Goal: Task Accomplishment & Management: Complete application form

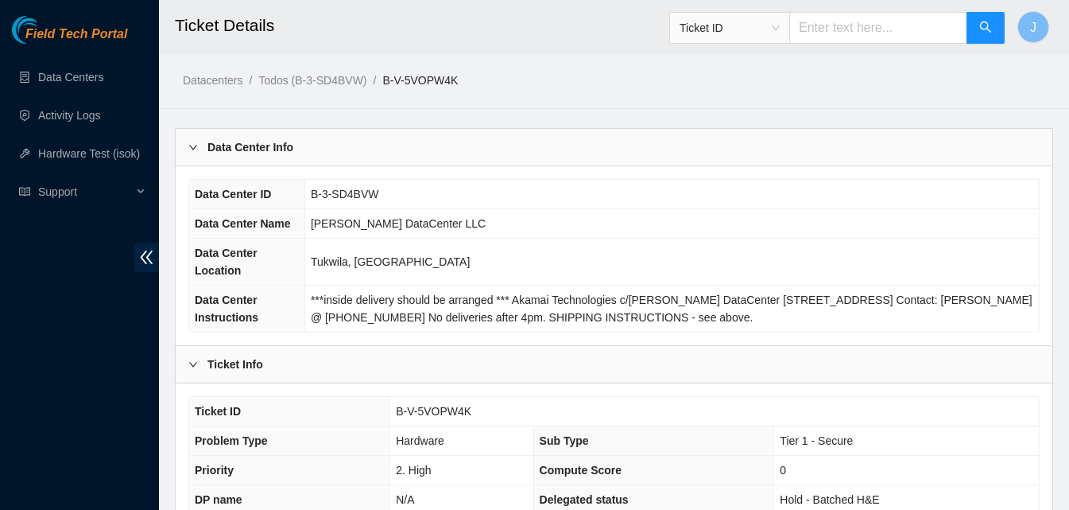
scroll to position [795, 0]
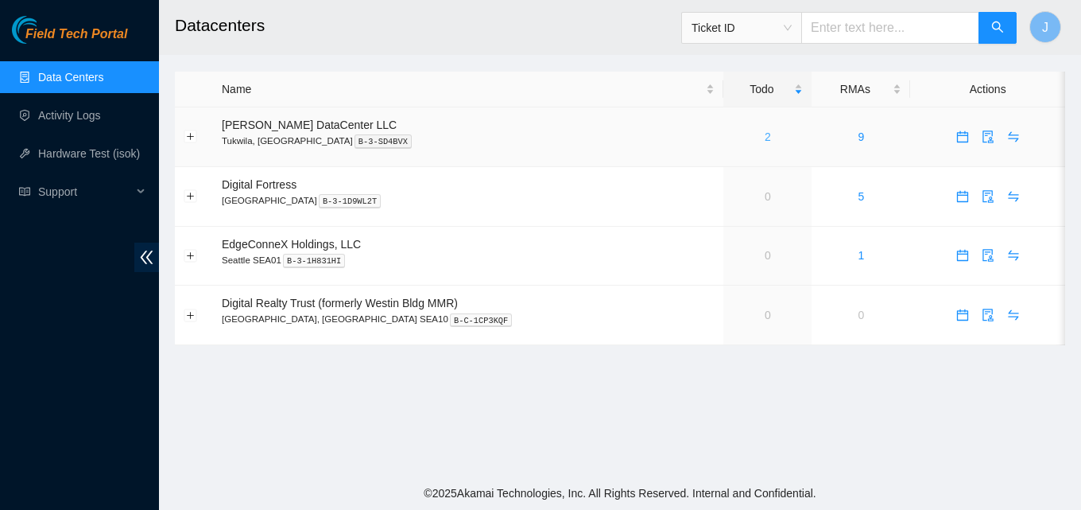
click at [765, 139] on link "2" at bounding box center [768, 136] width 6 height 13
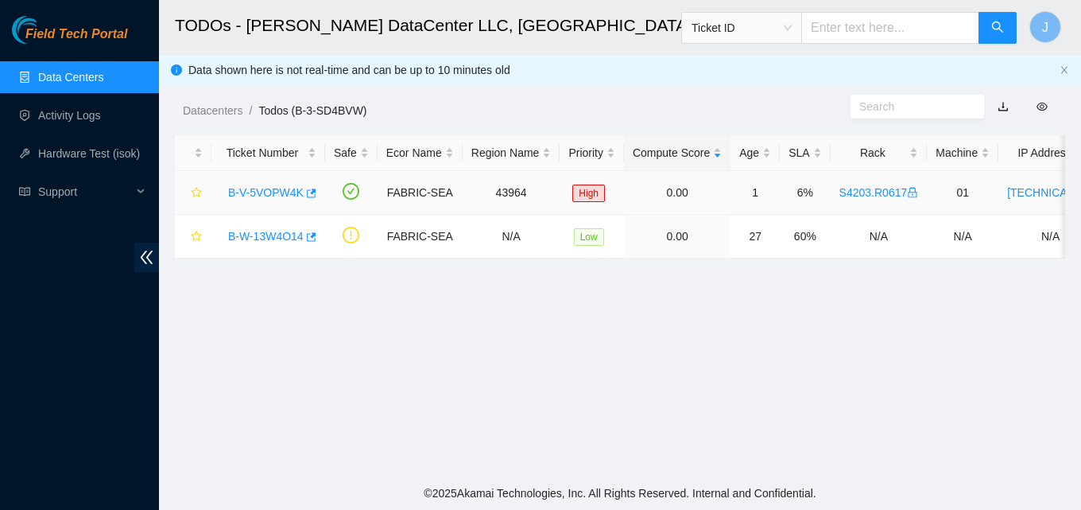
click at [313, 191] on div "B-V-5VOPW4K" at bounding box center [268, 192] width 96 height 25
click at [311, 192] on body "Field Tech Portal Data Centers Activity Logs Hardware Test (isok) Support TODOs…" at bounding box center [540, 255] width 1081 height 510
click at [308, 192] on icon "button" at bounding box center [312, 192] width 10 height 9
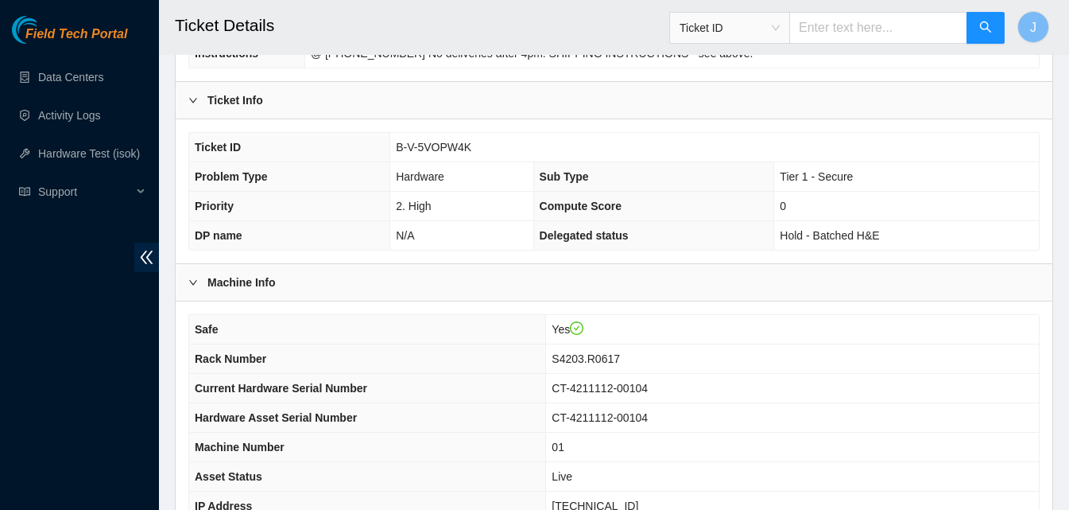
scroll to position [517, 0]
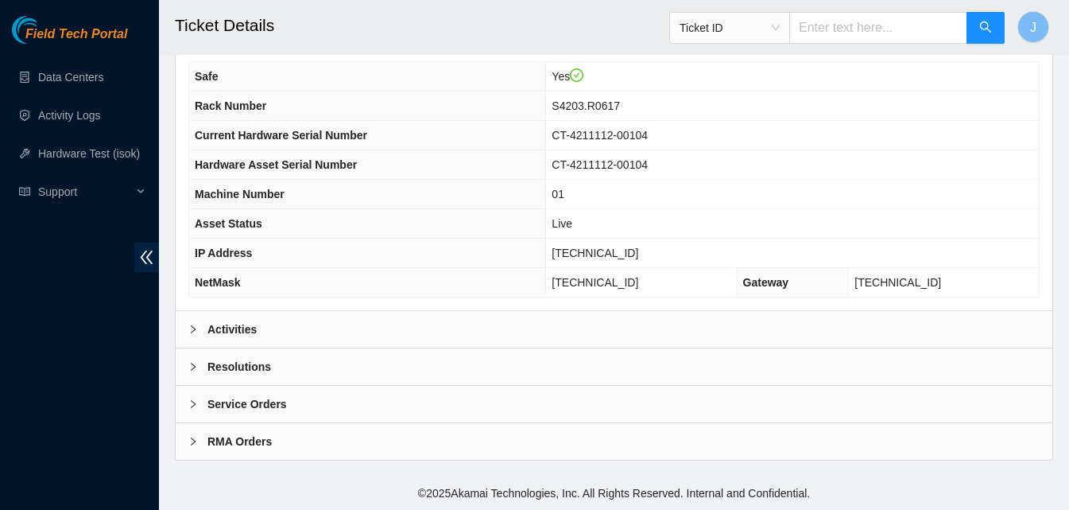
click at [676, 329] on div "Activities" at bounding box center [614, 329] width 877 height 37
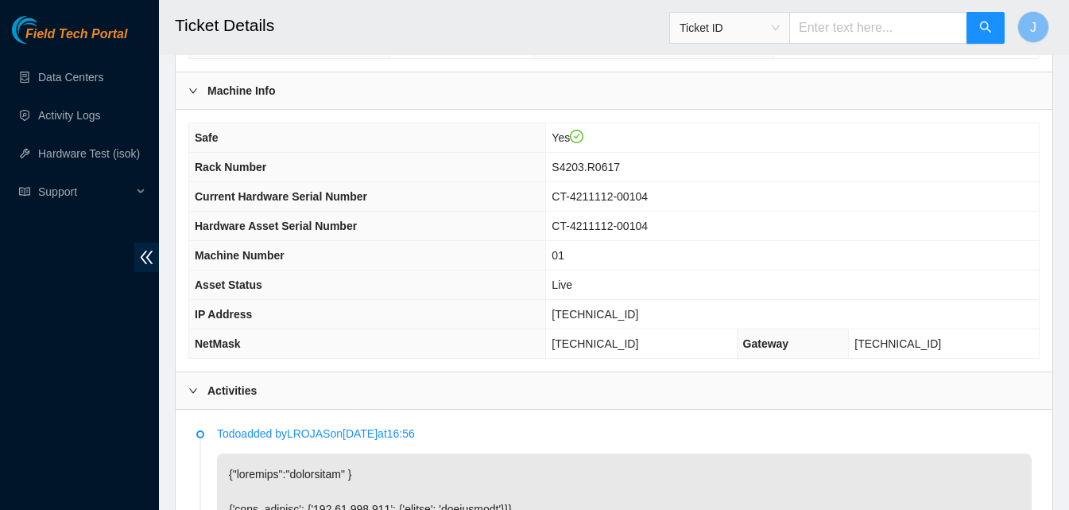
scroll to position [428, 0]
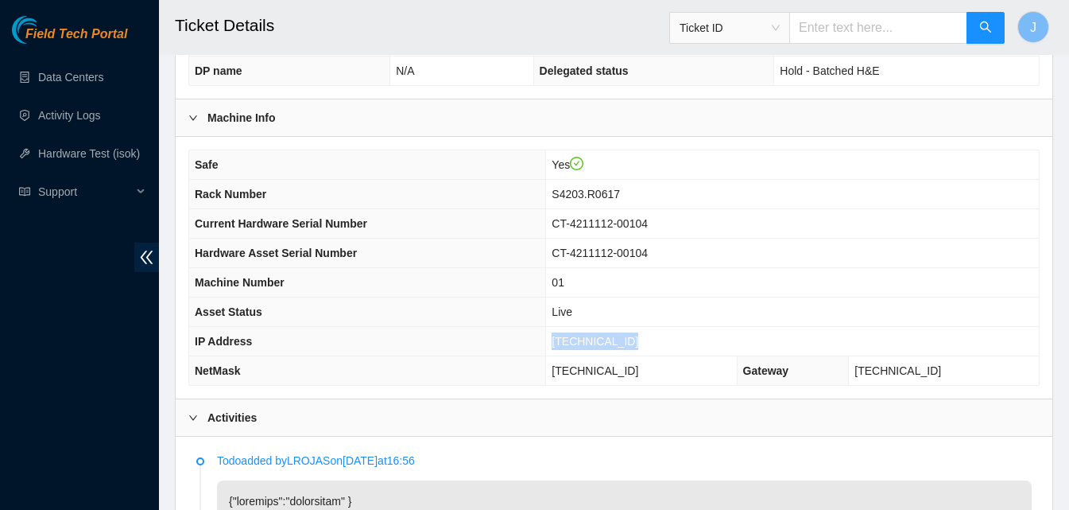
drag, startPoint x: 651, startPoint y: 340, endPoint x: 567, endPoint y: 347, distance: 84.6
click at [567, 347] on td "[TECHNICAL_ID]" at bounding box center [792, 341] width 493 height 29
copy span "[TECHNICAL_ID]"
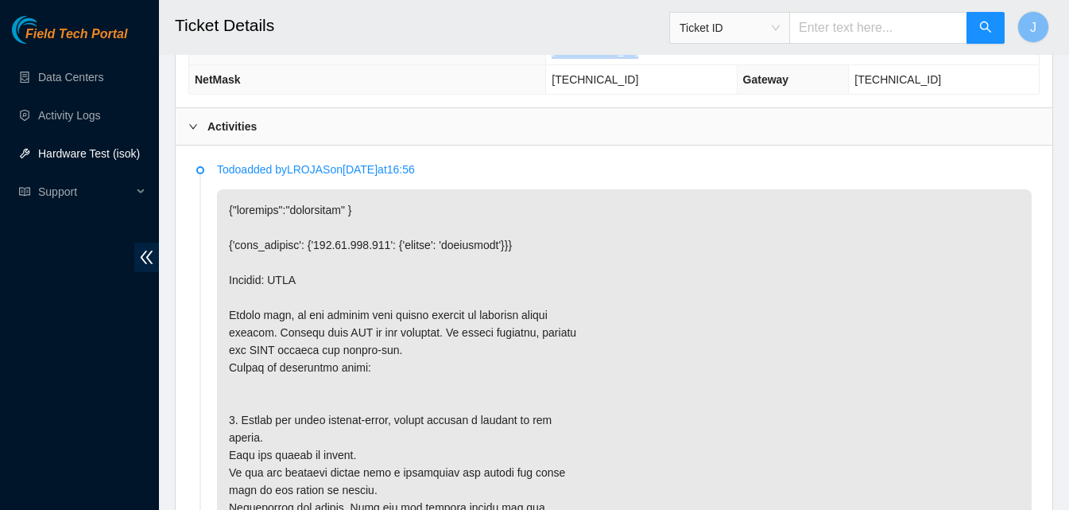
scroll to position [715, 0]
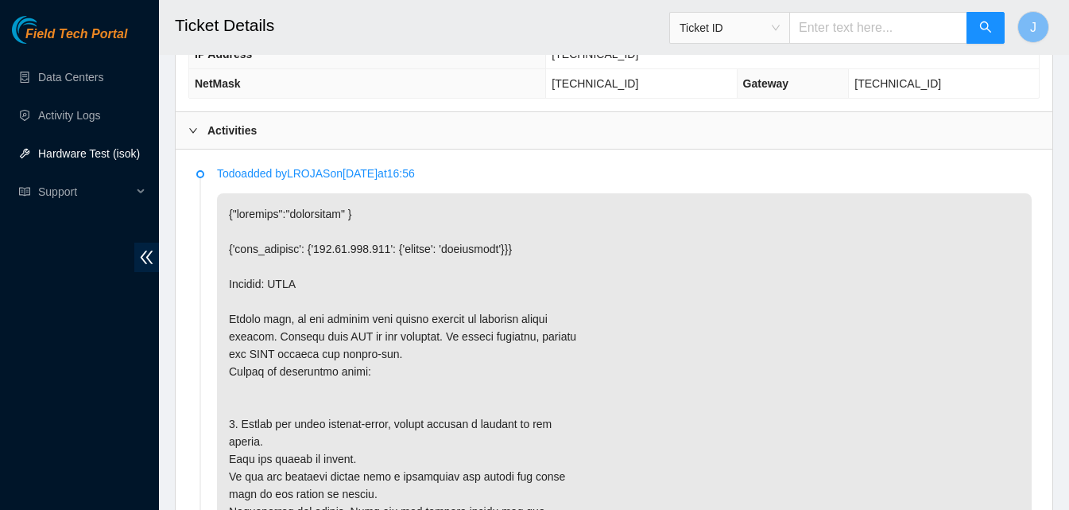
click at [617, 130] on div "Activities" at bounding box center [614, 130] width 877 height 37
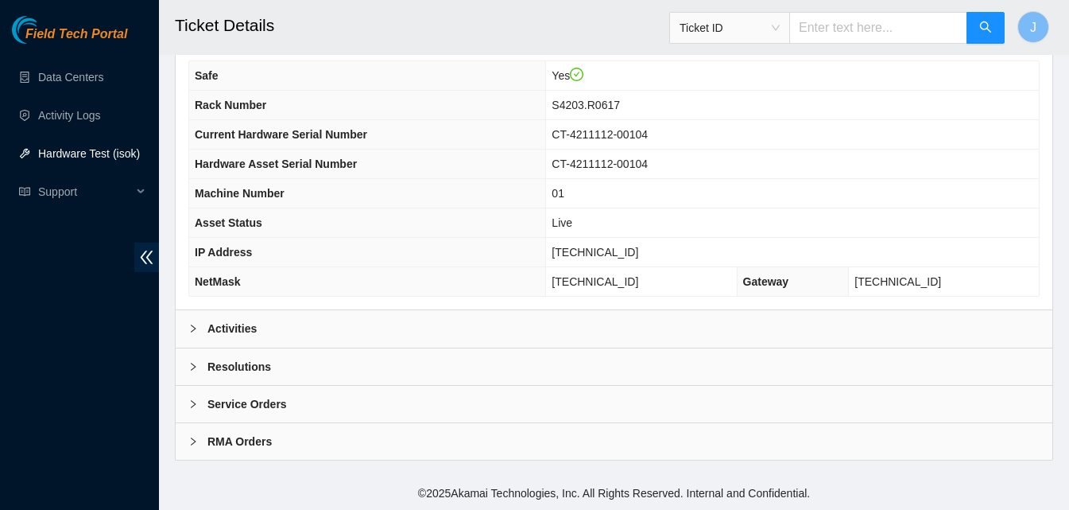
scroll to position [517, 0]
click at [732, 377] on div "Resolutions" at bounding box center [614, 366] width 877 height 37
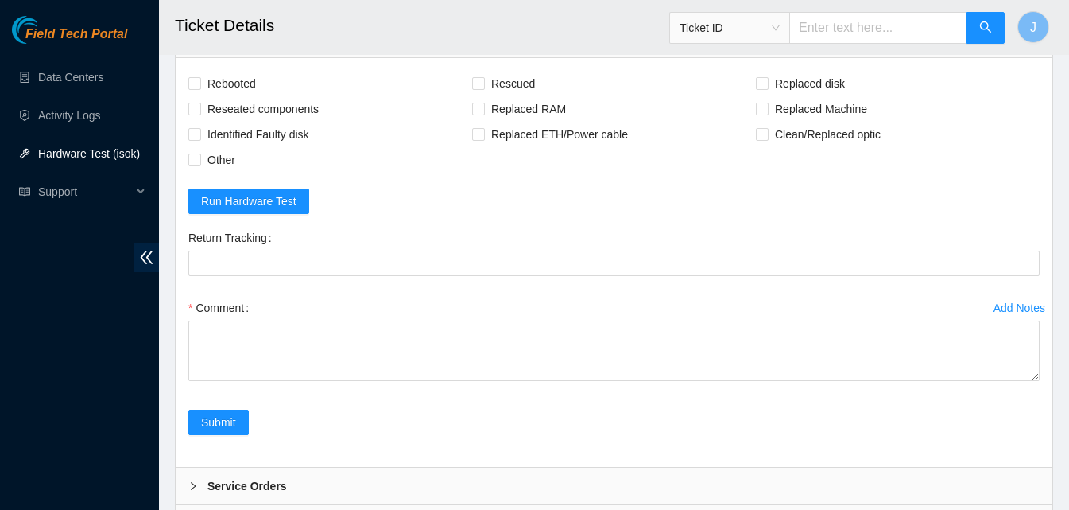
scroll to position [878, 0]
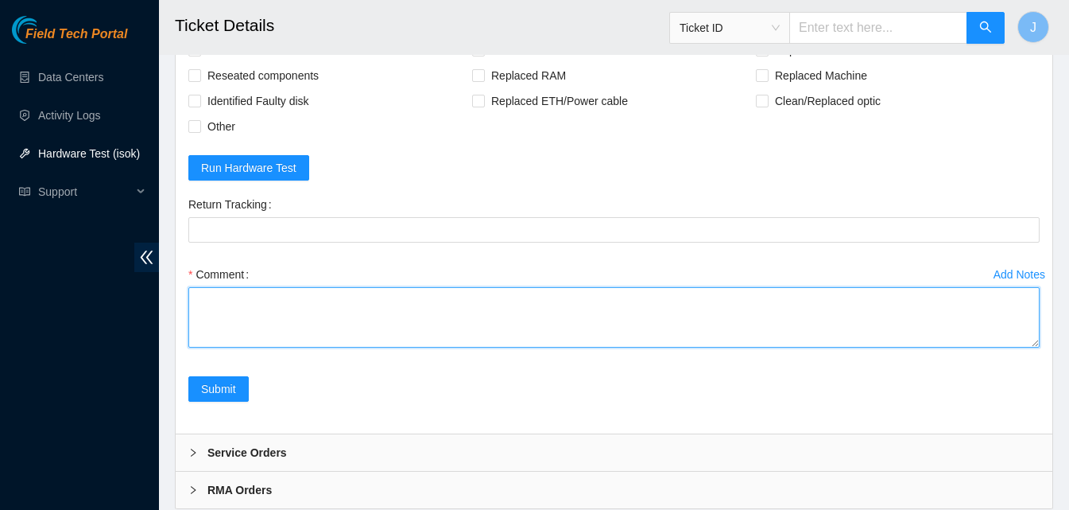
click at [594, 328] on textarea "Comment" at bounding box center [613, 317] width 851 height 60
type textarea "server had orange psu power flushed rescued. ran iosk passed"
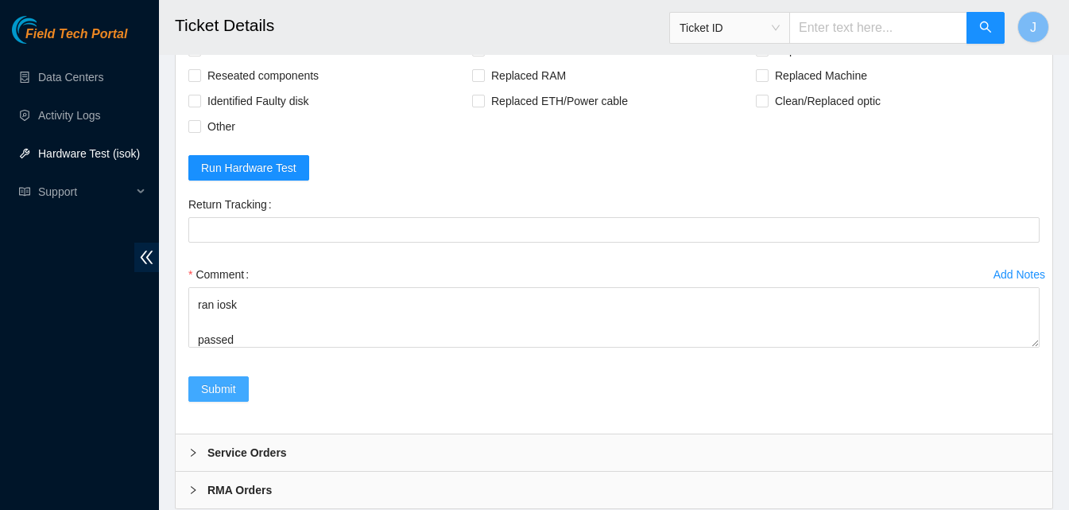
click at [228, 382] on span "Submit" at bounding box center [218, 388] width 35 height 17
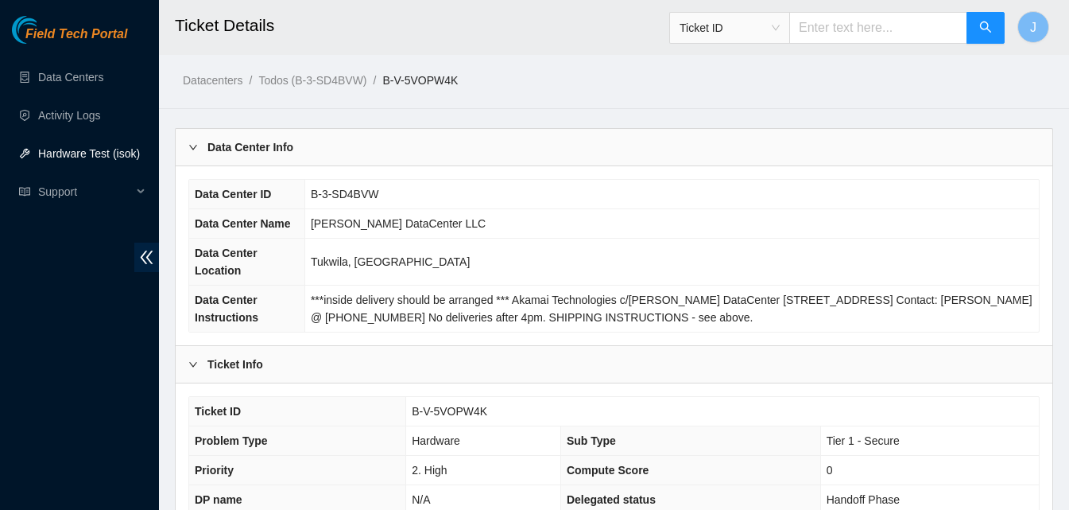
scroll to position [445, 0]
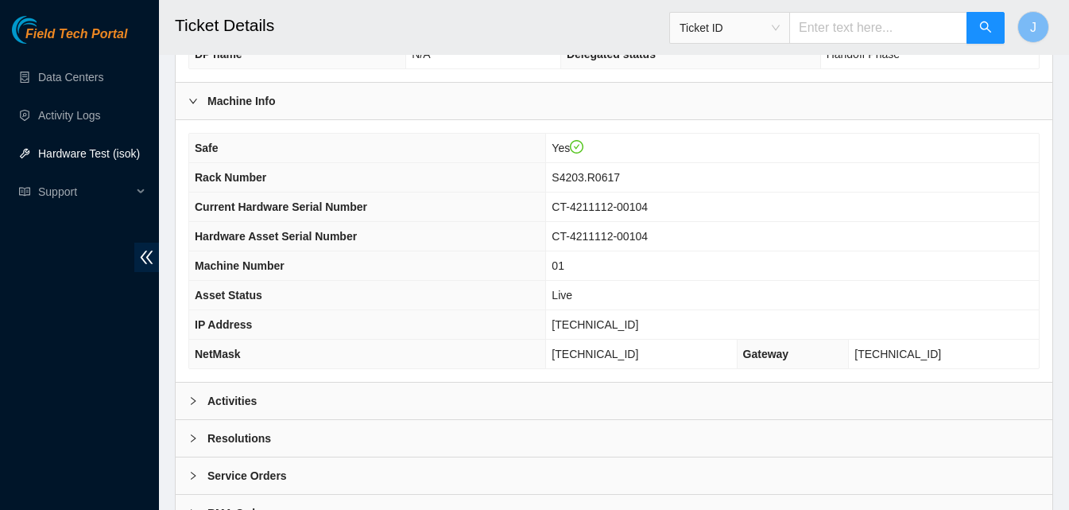
click at [722, 400] on div "Activities" at bounding box center [614, 400] width 877 height 37
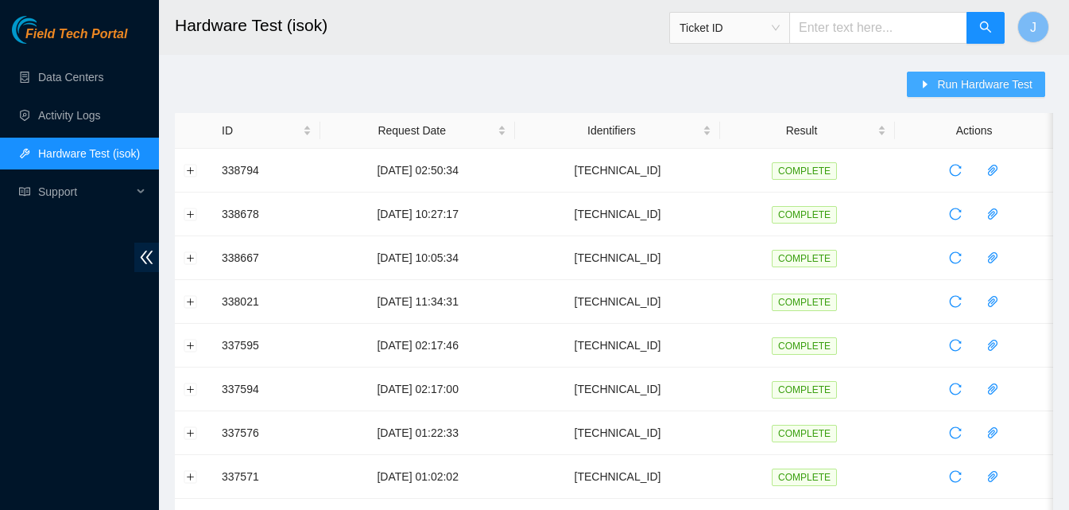
click at [971, 79] on span "Run Hardware Test" at bounding box center [984, 84] width 95 height 17
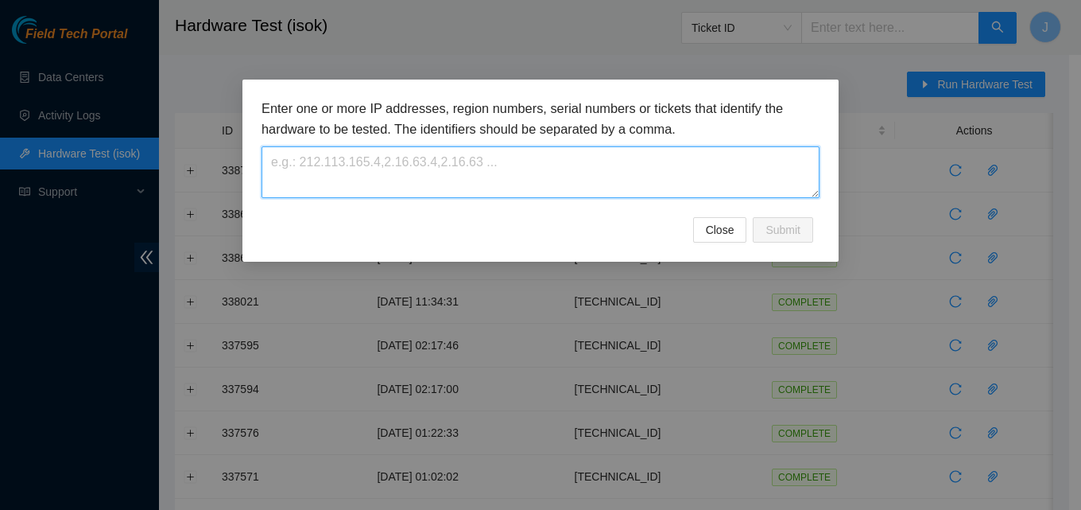
click at [774, 156] on textarea at bounding box center [541, 172] width 558 height 52
paste textarea "104.88.207.132"
type textarea "104.88.207.132"
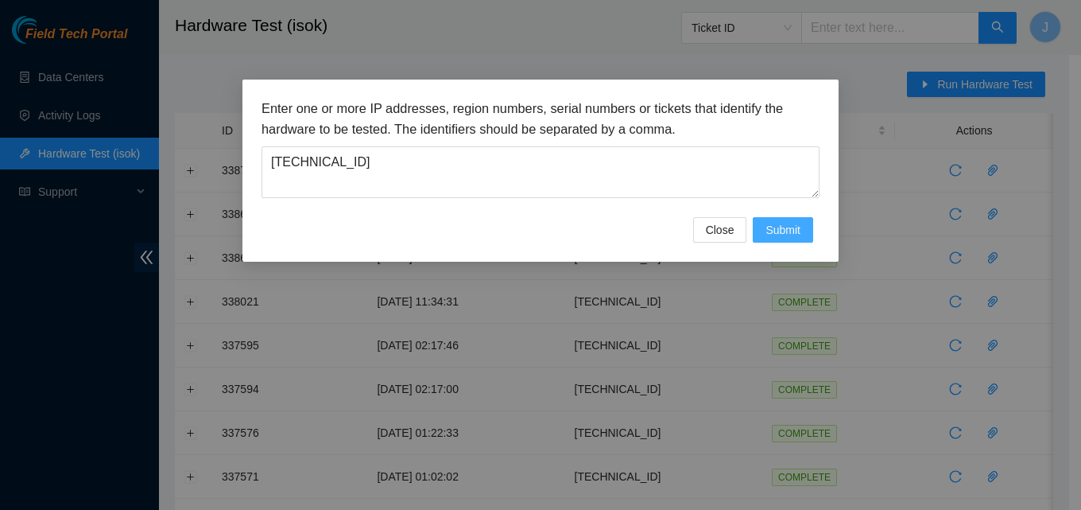
click at [787, 234] on span "Submit" at bounding box center [783, 229] width 35 height 17
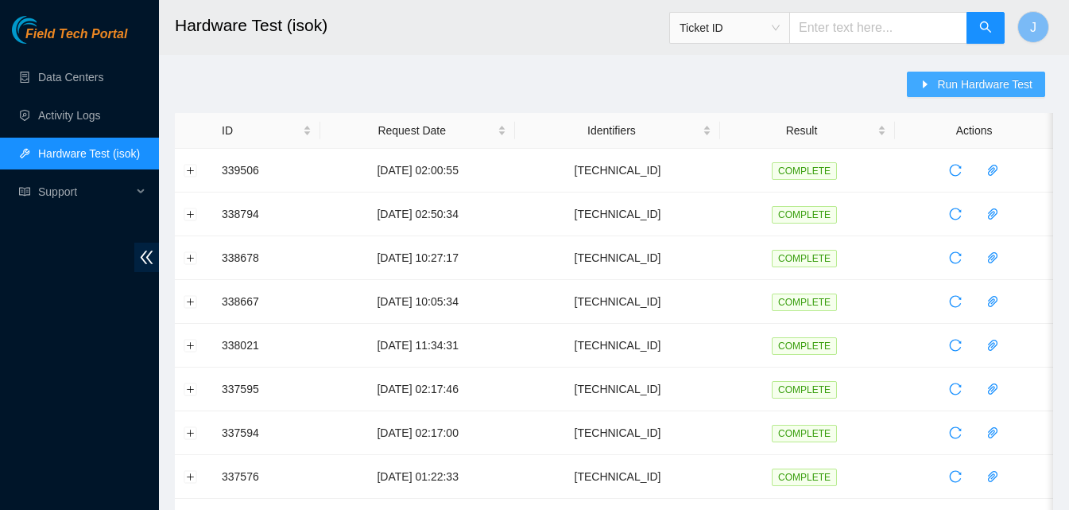
click at [952, 88] on span "Run Hardware Test" at bounding box center [984, 84] width 95 height 17
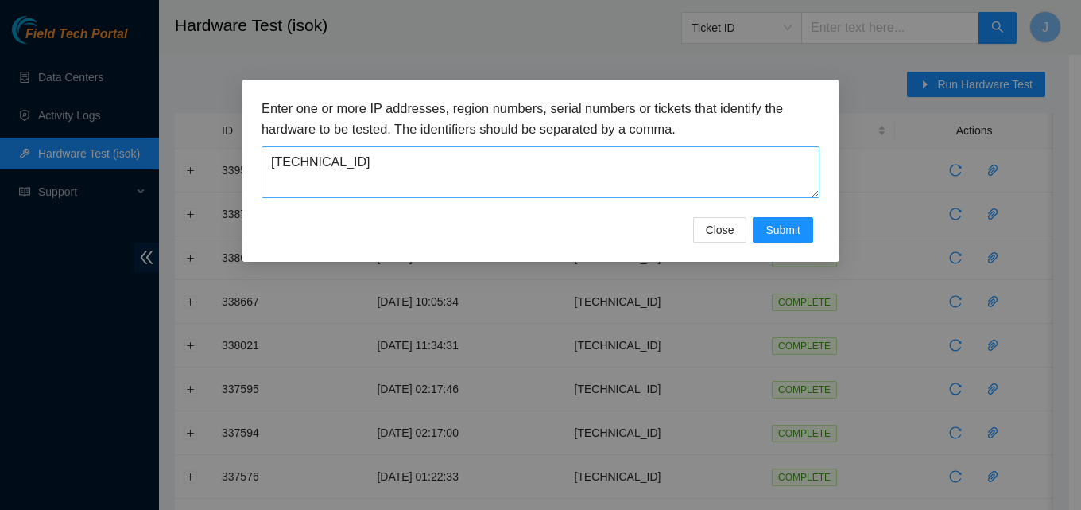
drag, startPoint x: 752, startPoint y: 226, endPoint x: 735, endPoint y: 180, distance: 49.3
click at [735, 180] on form "Enter one or more IP addresses, region numbers, serial numbers or tickets that …" at bounding box center [541, 171] width 558 height 144
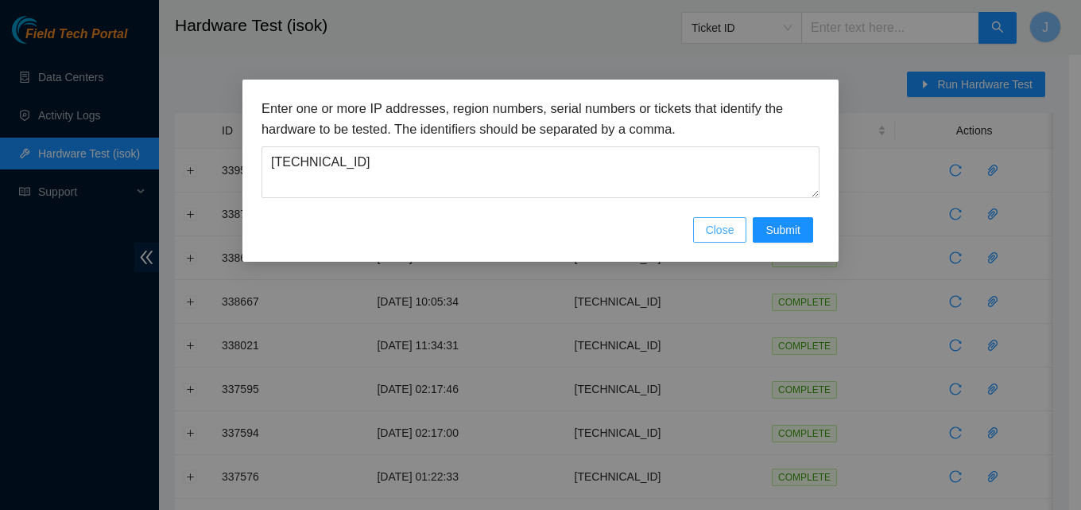
click at [728, 224] on span "Close" at bounding box center [720, 229] width 29 height 17
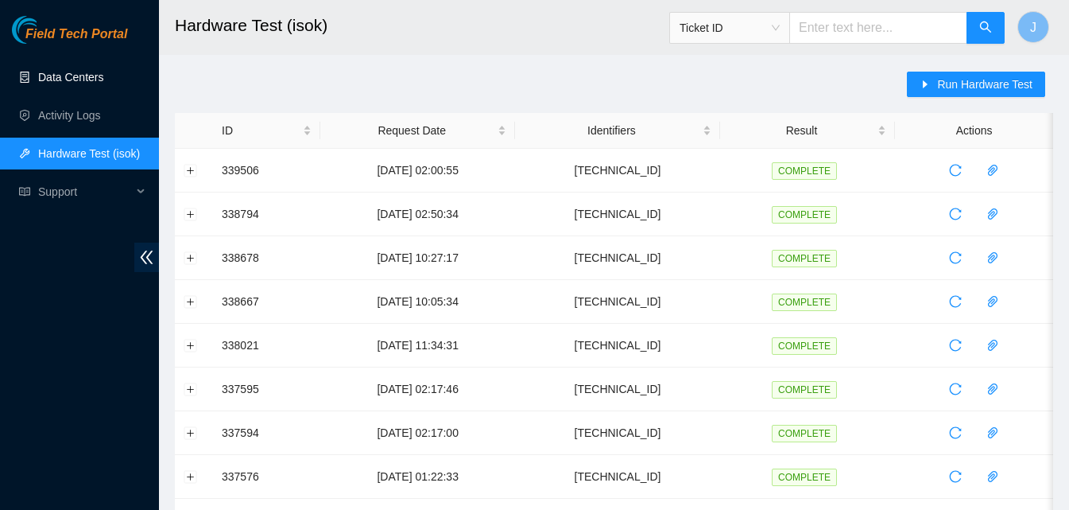
click at [103, 71] on link "Data Centers" at bounding box center [70, 77] width 65 height 13
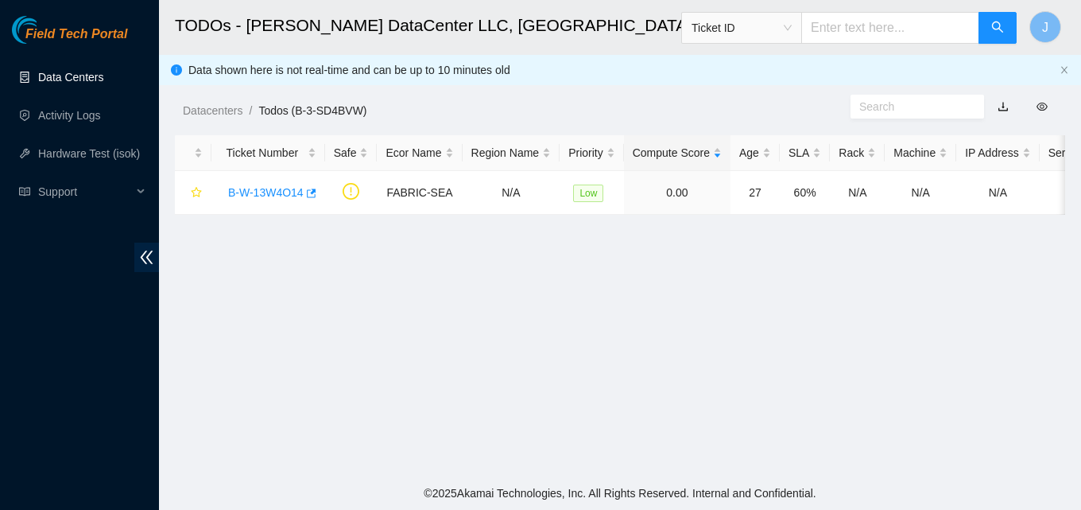
click at [87, 72] on link "Data Centers" at bounding box center [70, 77] width 65 height 13
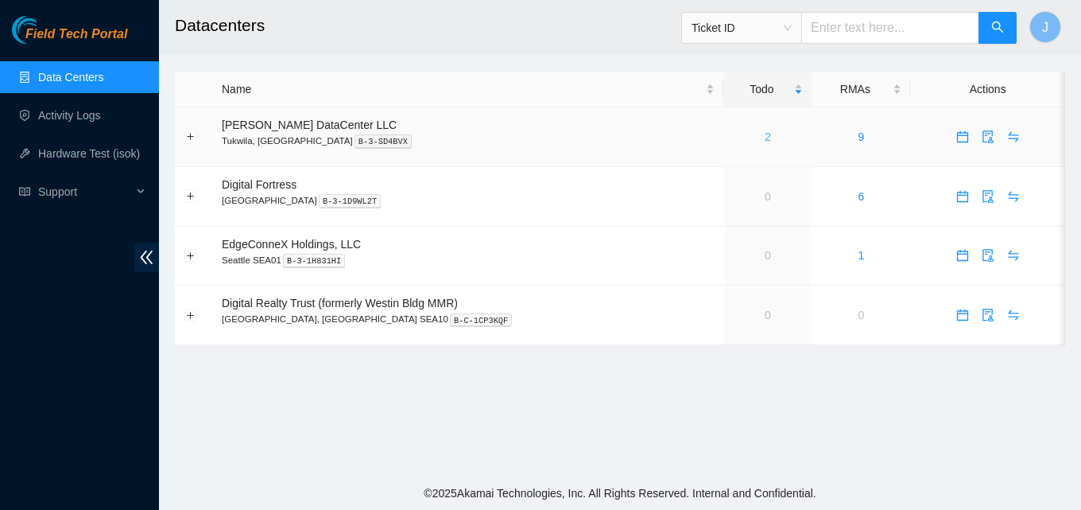
click at [765, 135] on link "2" at bounding box center [768, 136] width 6 height 13
